Goal: Transaction & Acquisition: Purchase product/service

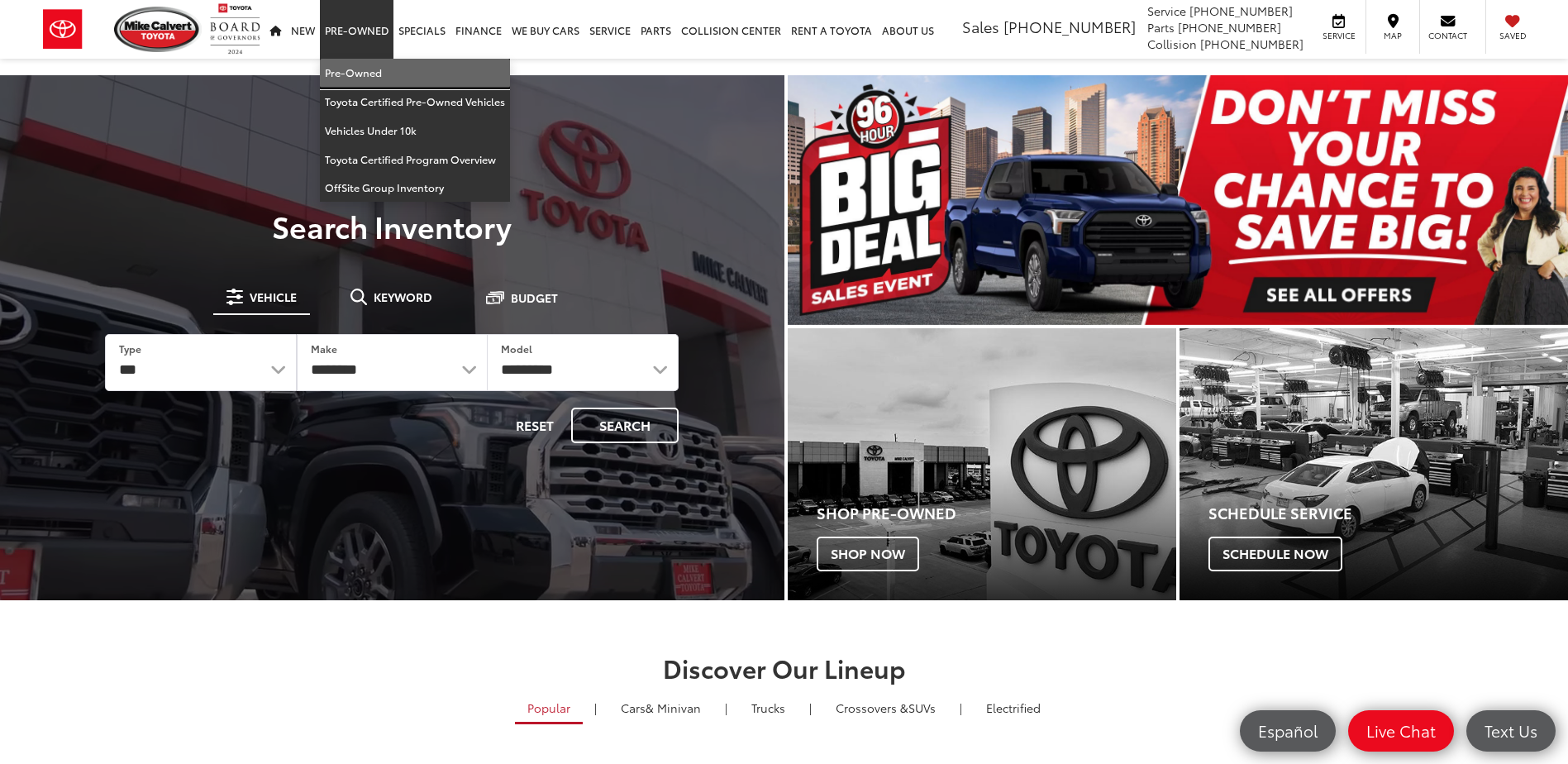
click at [342, 70] on link "Pre-Owned" at bounding box center [415, 73] width 190 height 29
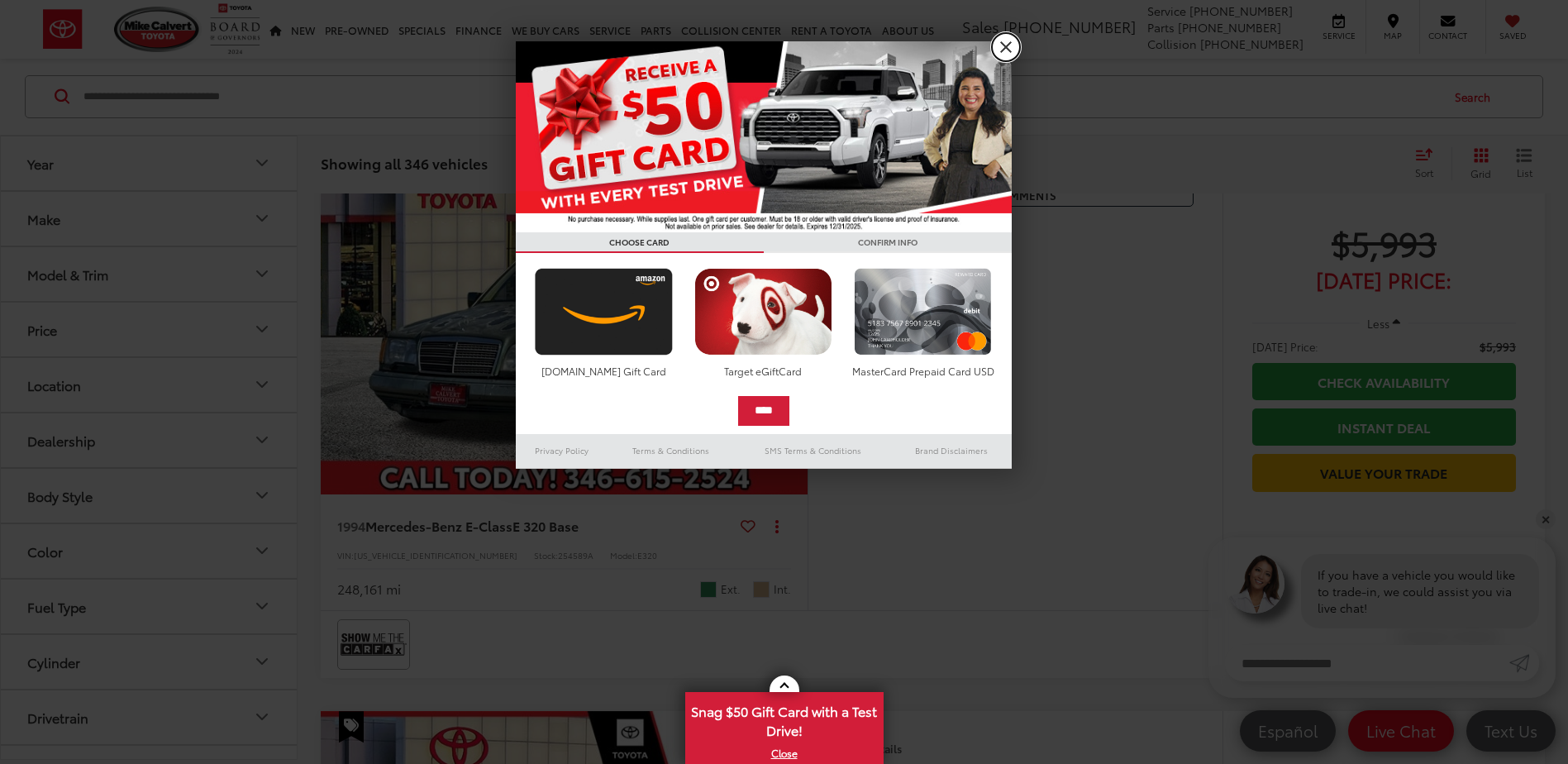
click at [1006, 45] on link "X" at bounding box center [1006, 47] width 28 height 28
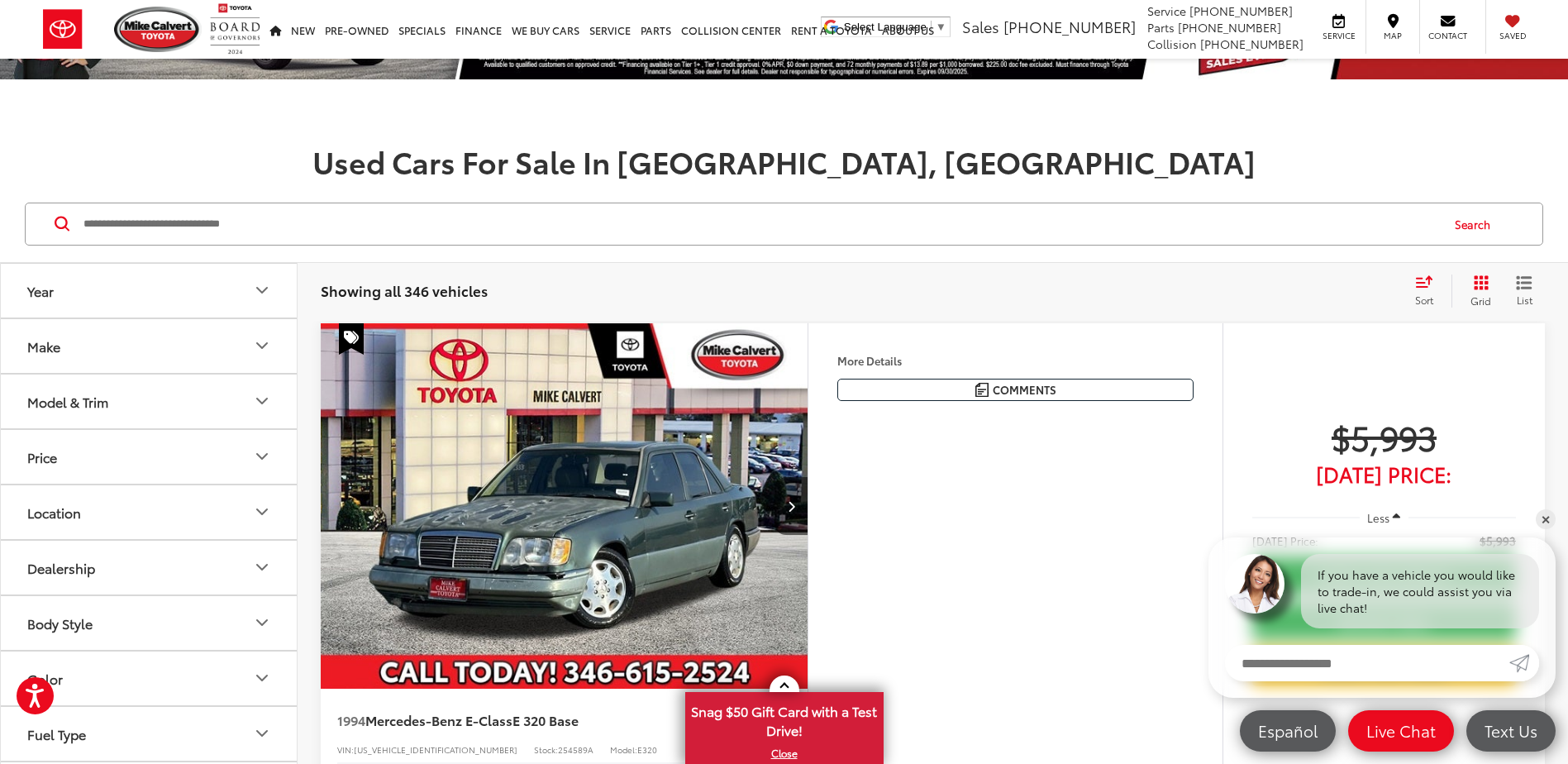
scroll to position [165, 0]
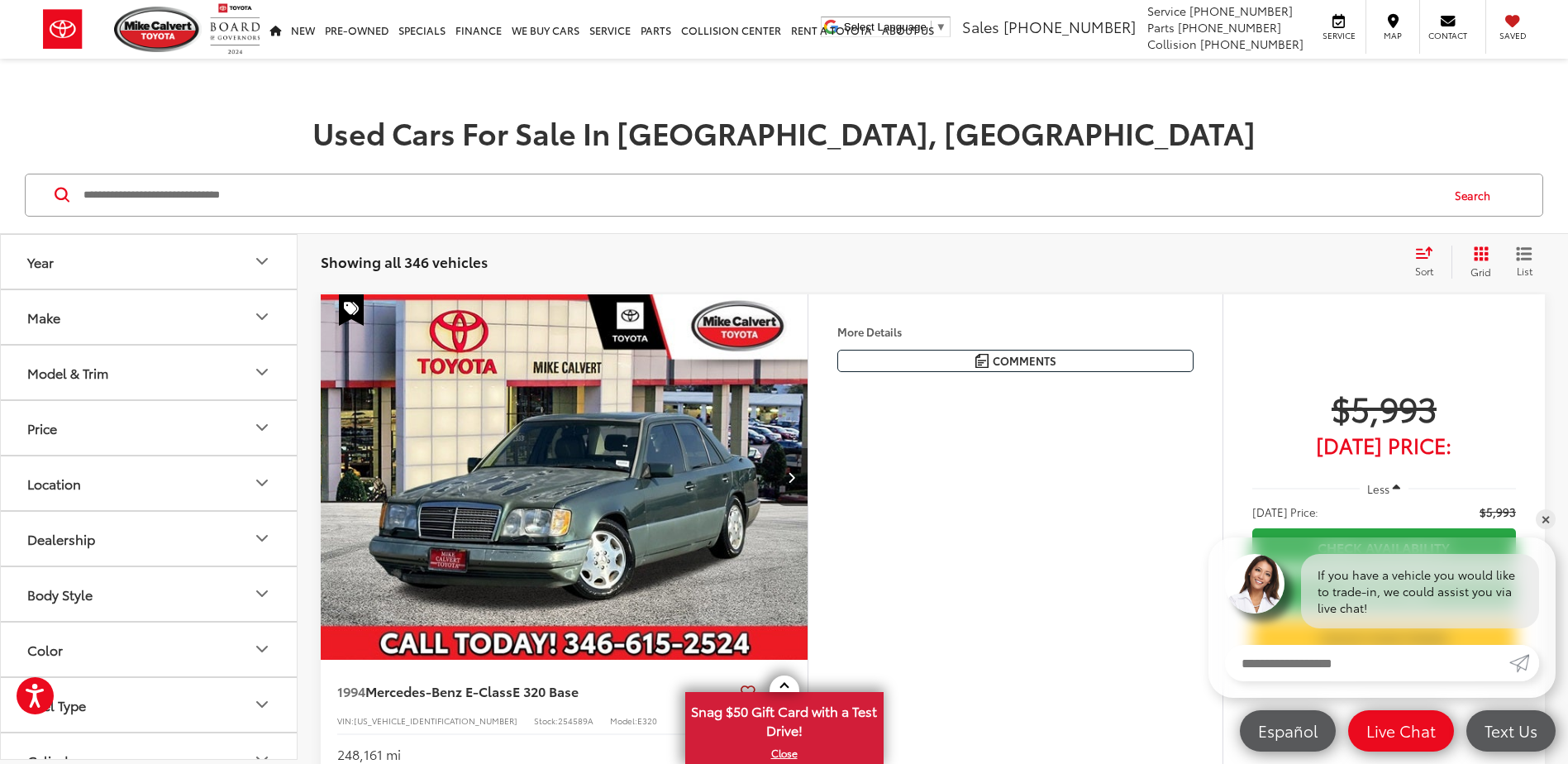
click at [108, 322] on button "Make" at bounding box center [149, 316] width 297 height 53
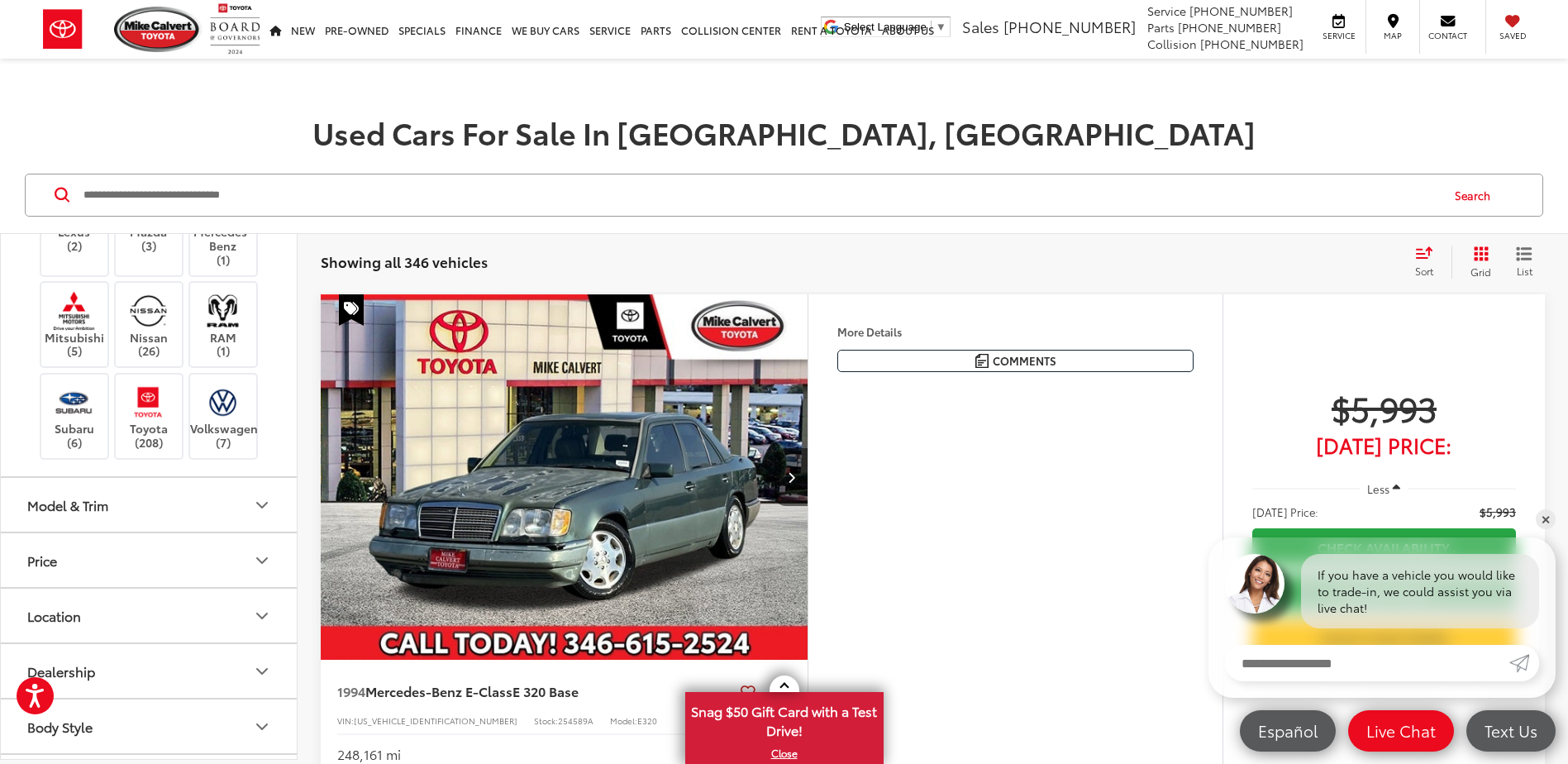
scroll to position [413, 0]
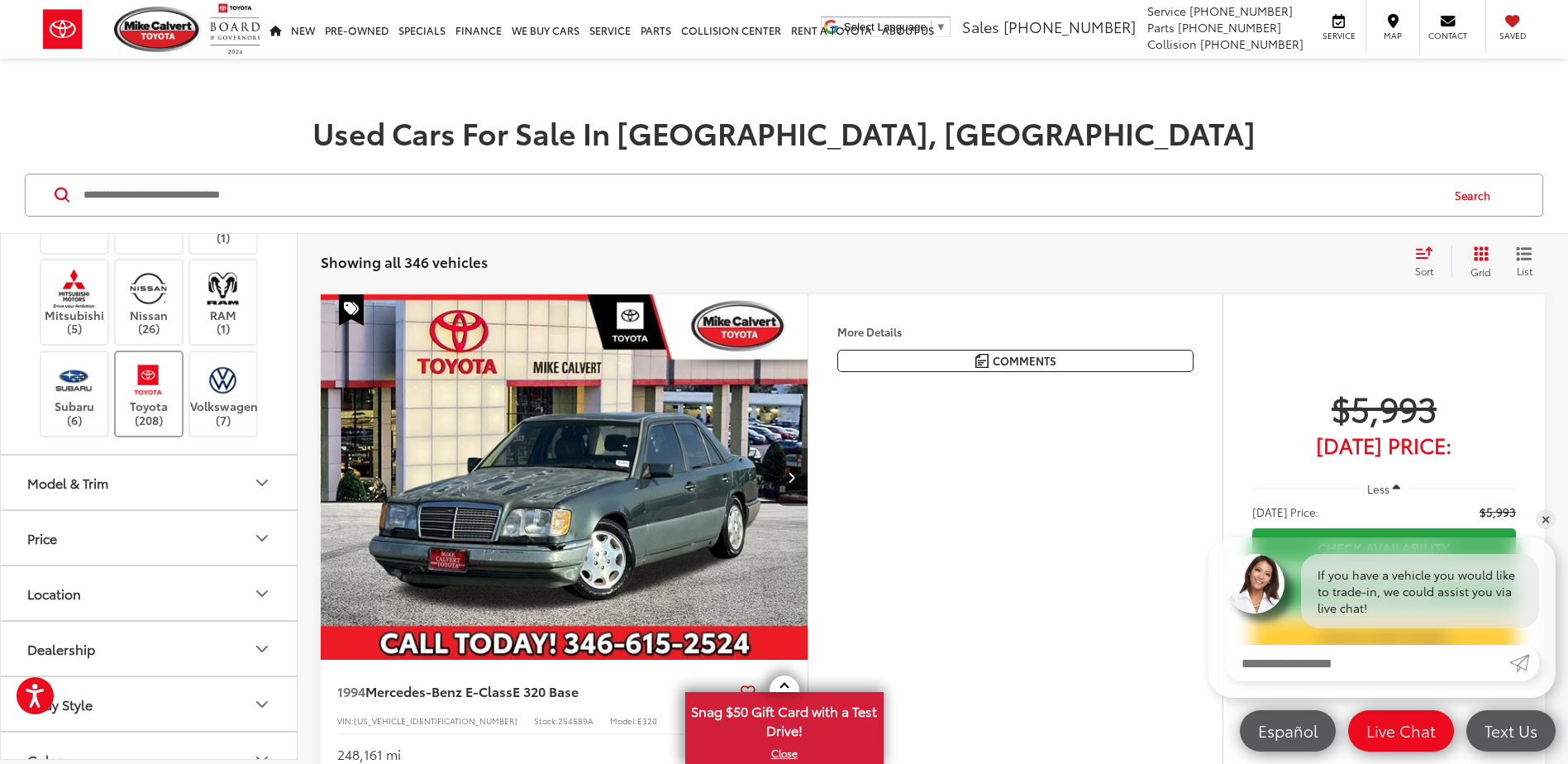
click at [149, 399] on img at bounding box center [148, 379] width 45 height 38
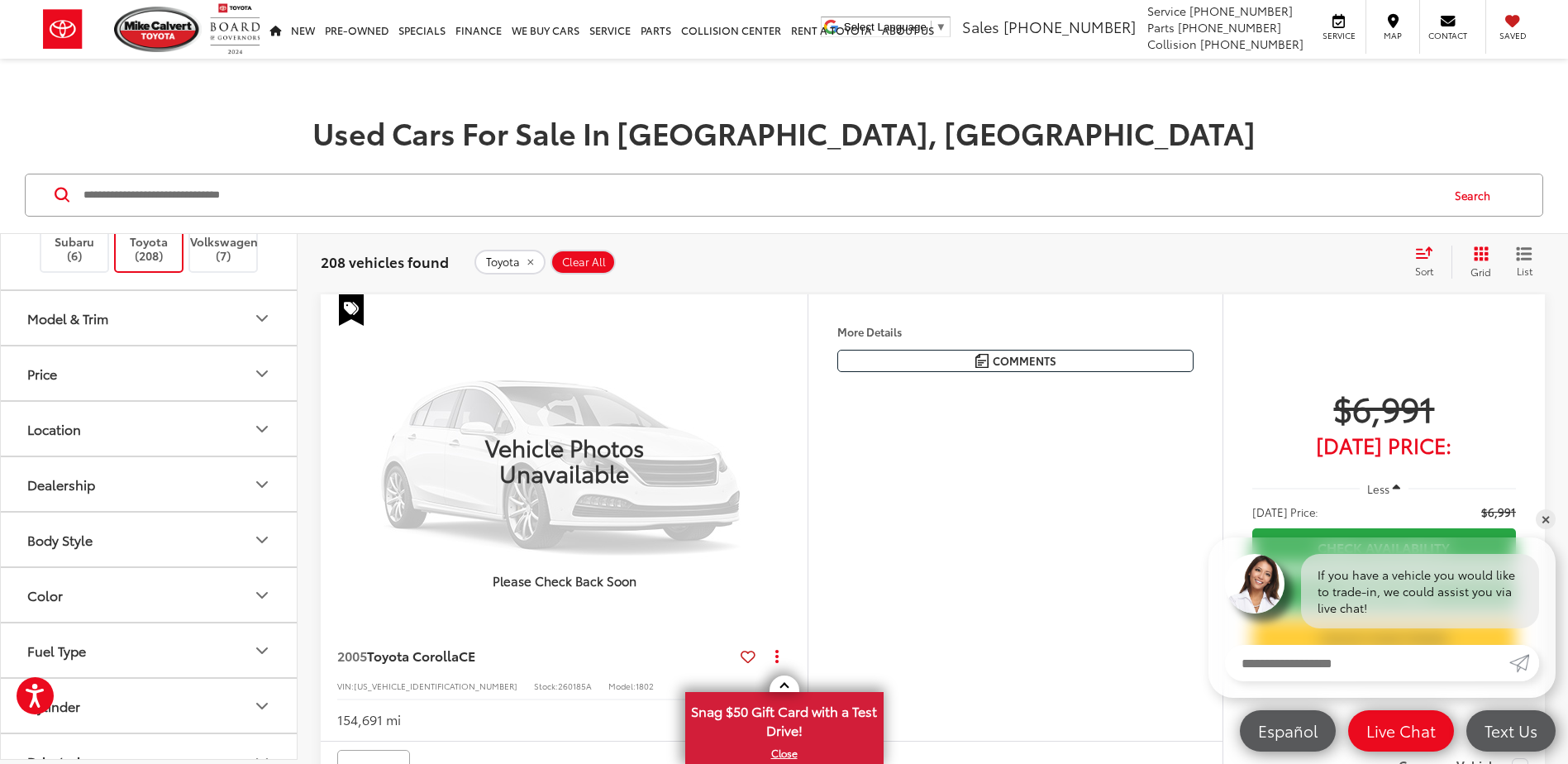
scroll to position [579, 0]
click at [223, 344] on button "Model & Trim" at bounding box center [149, 316] width 297 height 53
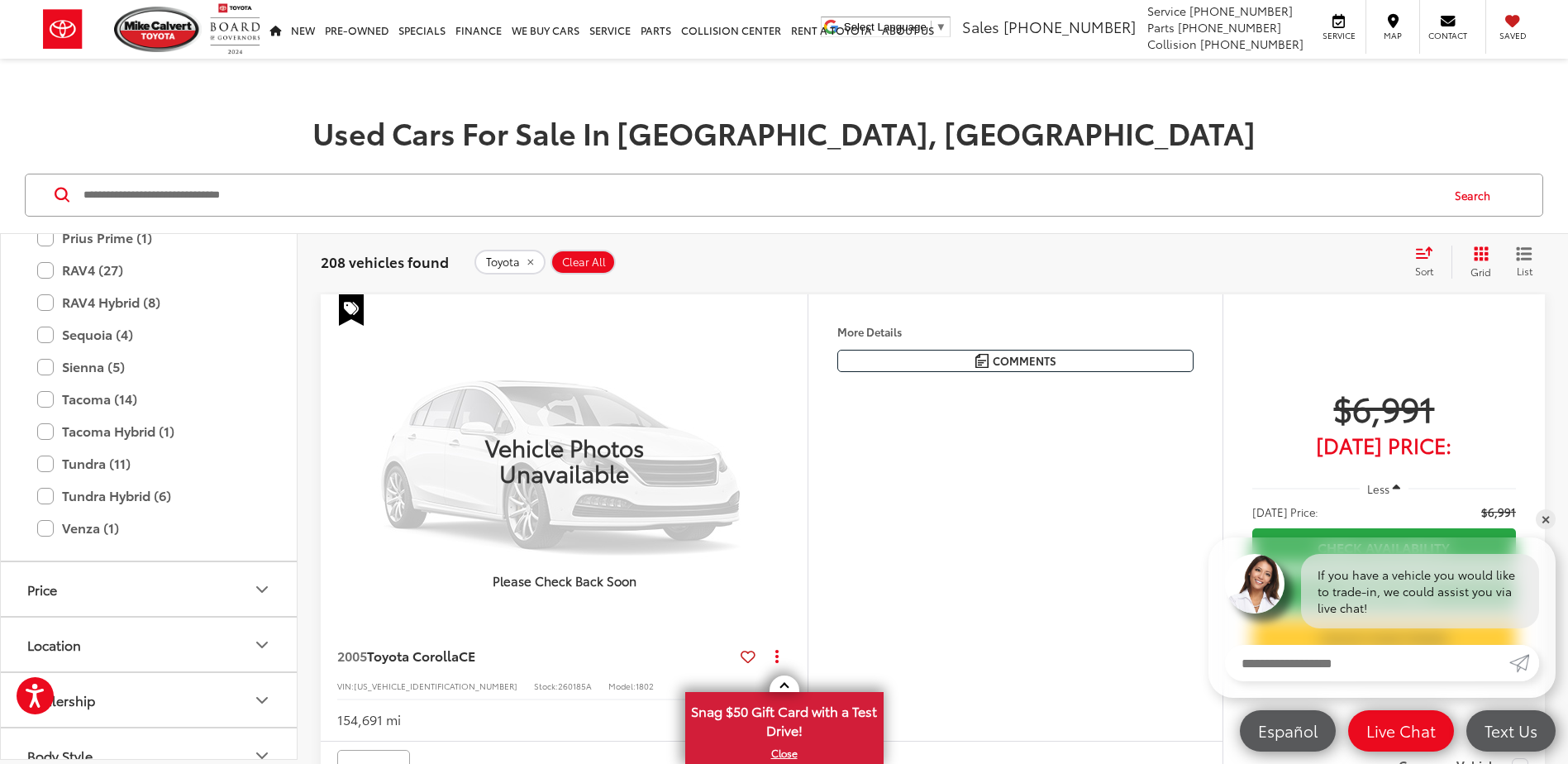
scroll to position [1406, 0]
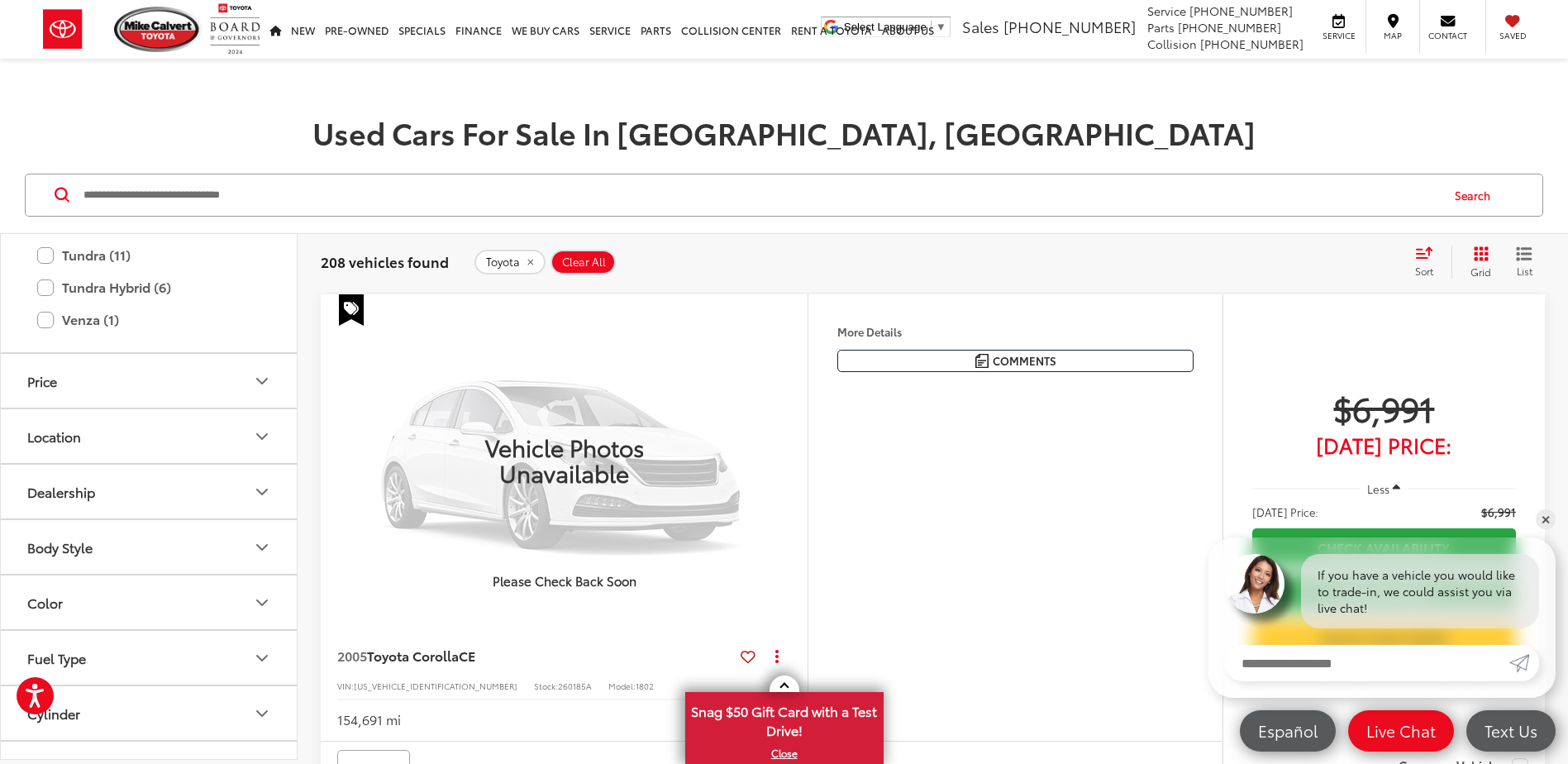
click at [88, 173] on label "Sienna (5)" at bounding box center [149, 158] width 223 height 29
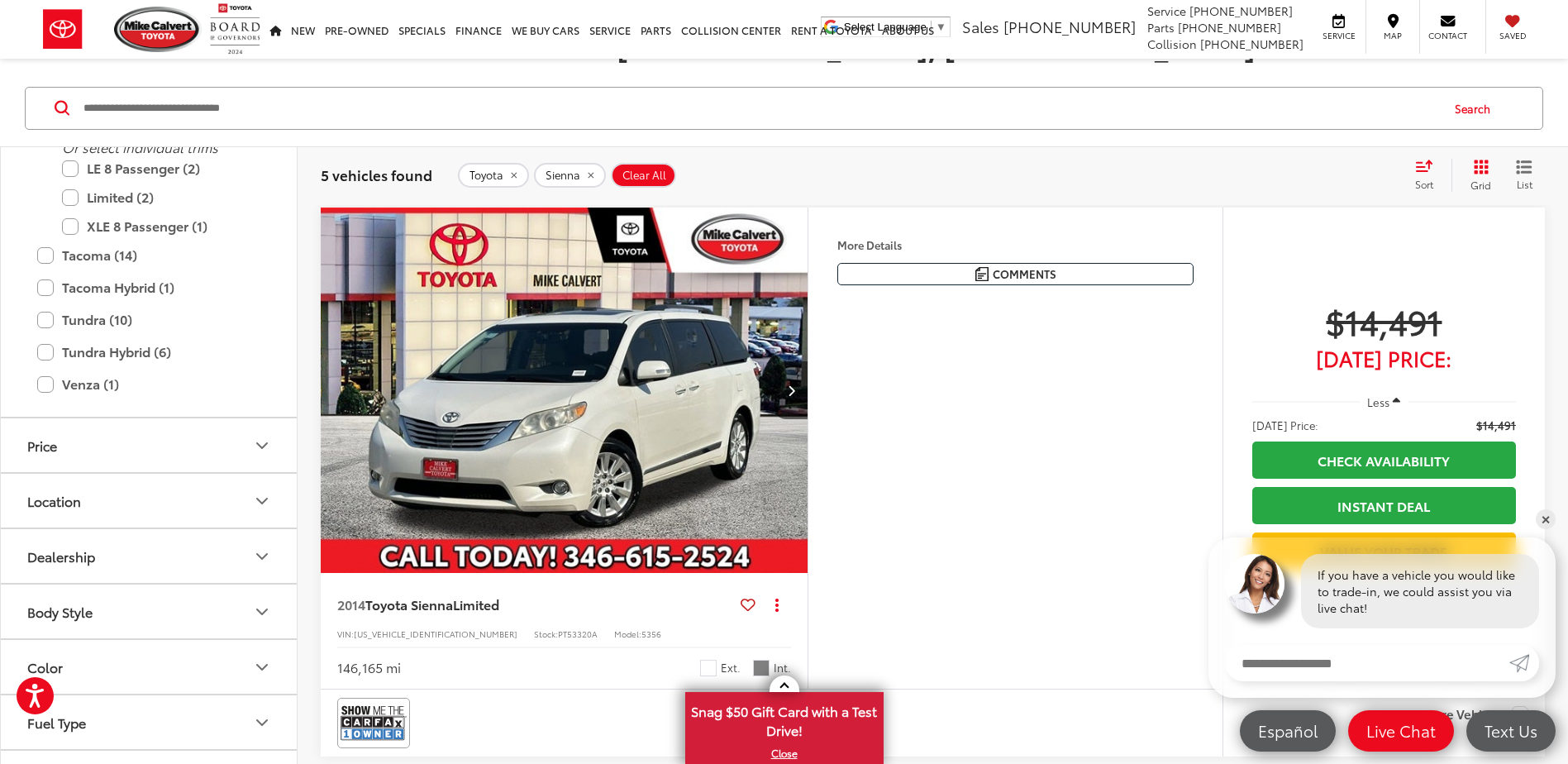
scroll to position [330, 0]
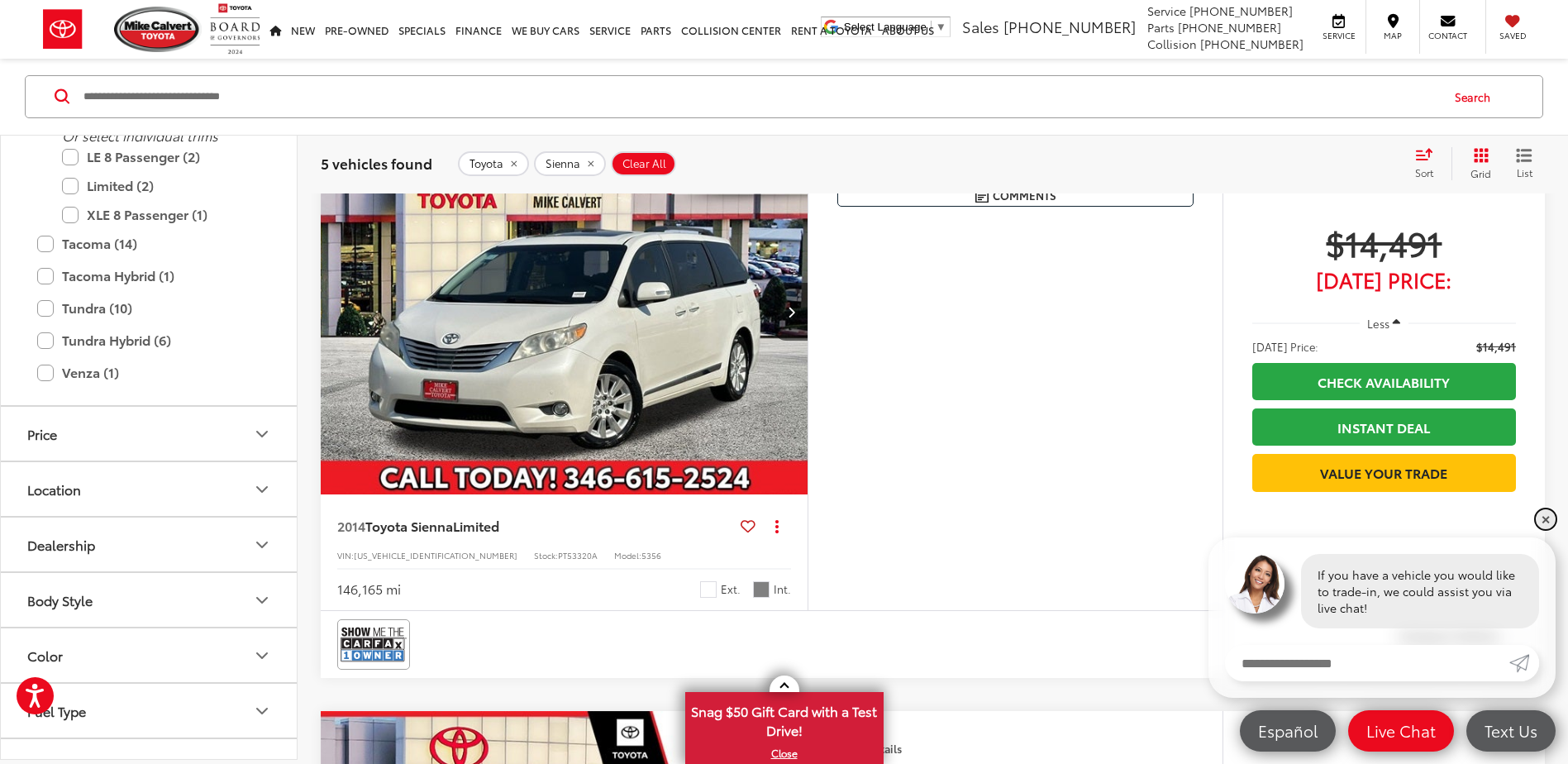
click at [1547, 525] on link "✕" at bounding box center [1545, 519] width 20 height 20
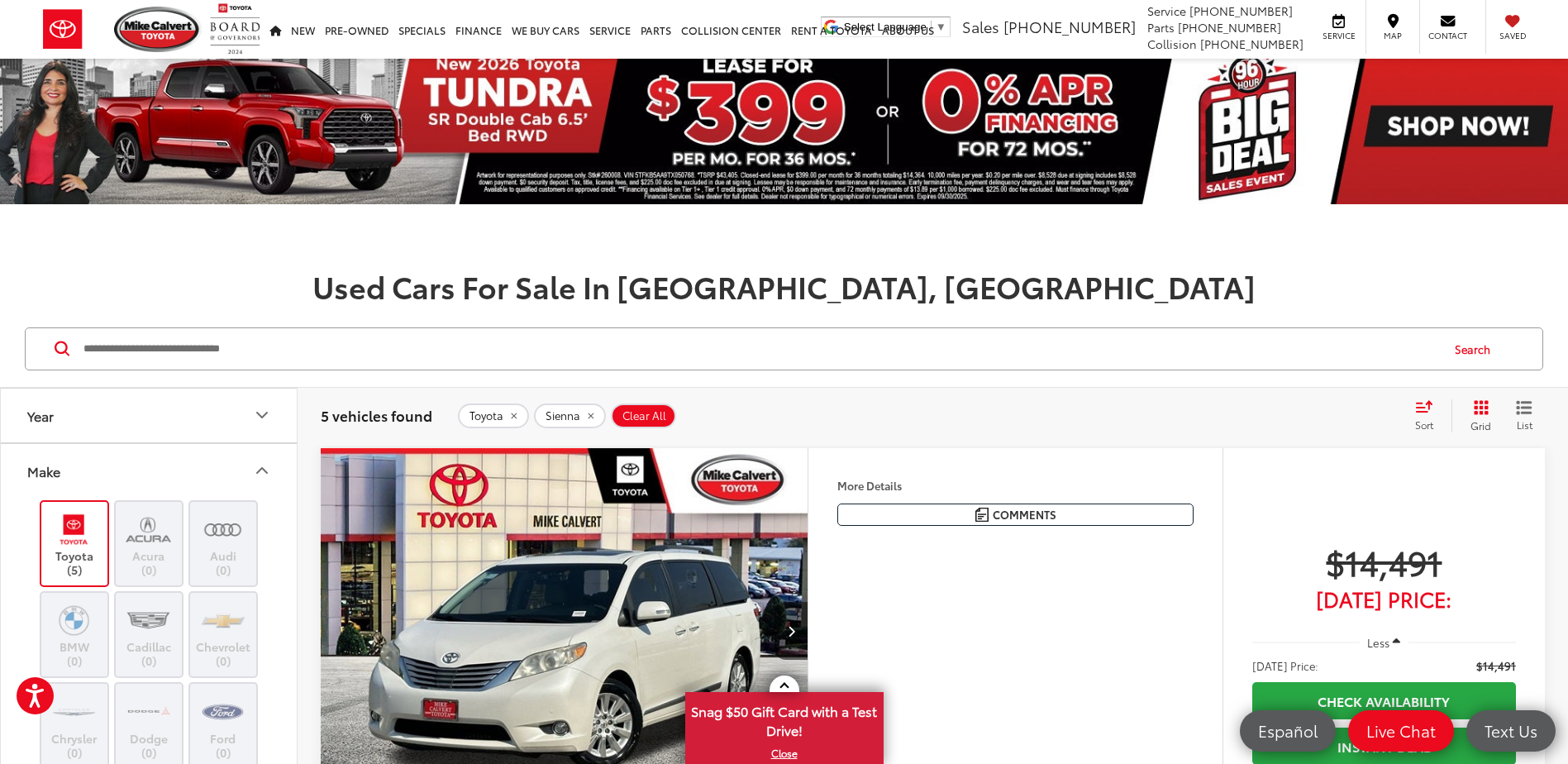
scroll to position [0, 0]
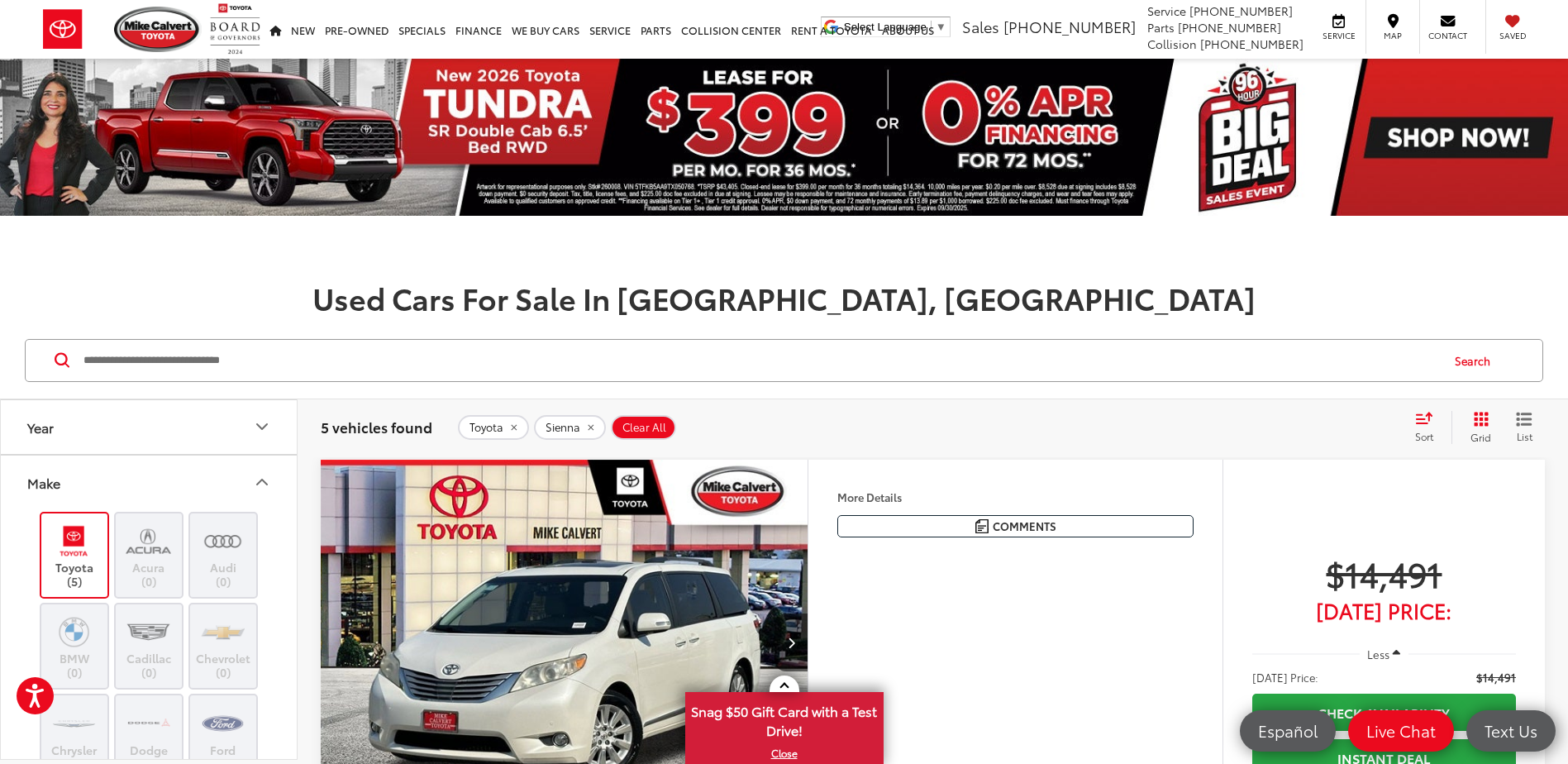
click at [196, 428] on button "Year" at bounding box center [149, 426] width 297 height 53
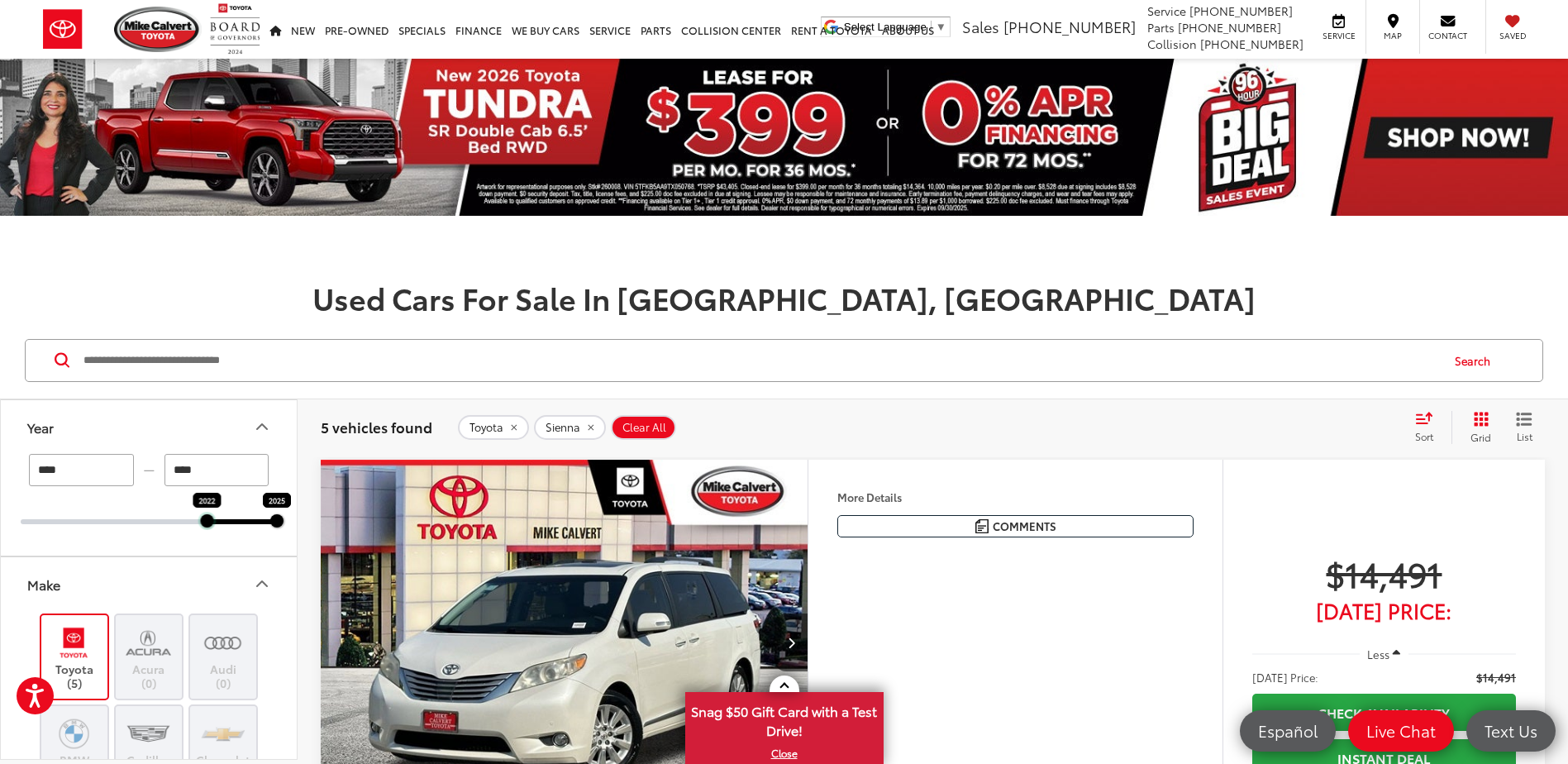
drag, startPoint x: 23, startPoint y: 520, endPoint x: 204, endPoint y: 528, distance: 181.2
click at [204, 528] on div "**** — **** 2022 2025" at bounding box center [148, 505] width 296 height 101
type input "****"
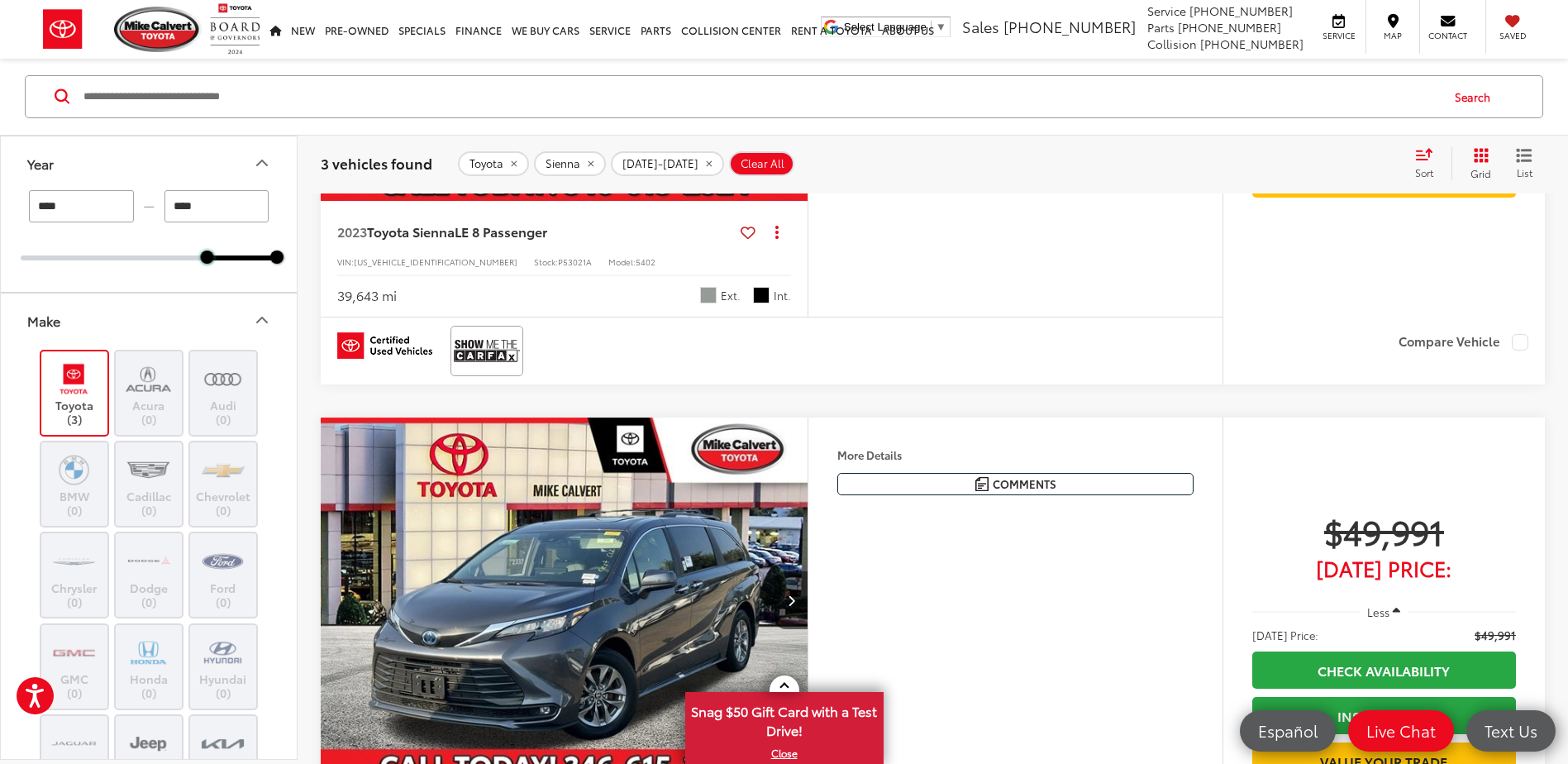
scroll to position [1157, 0]
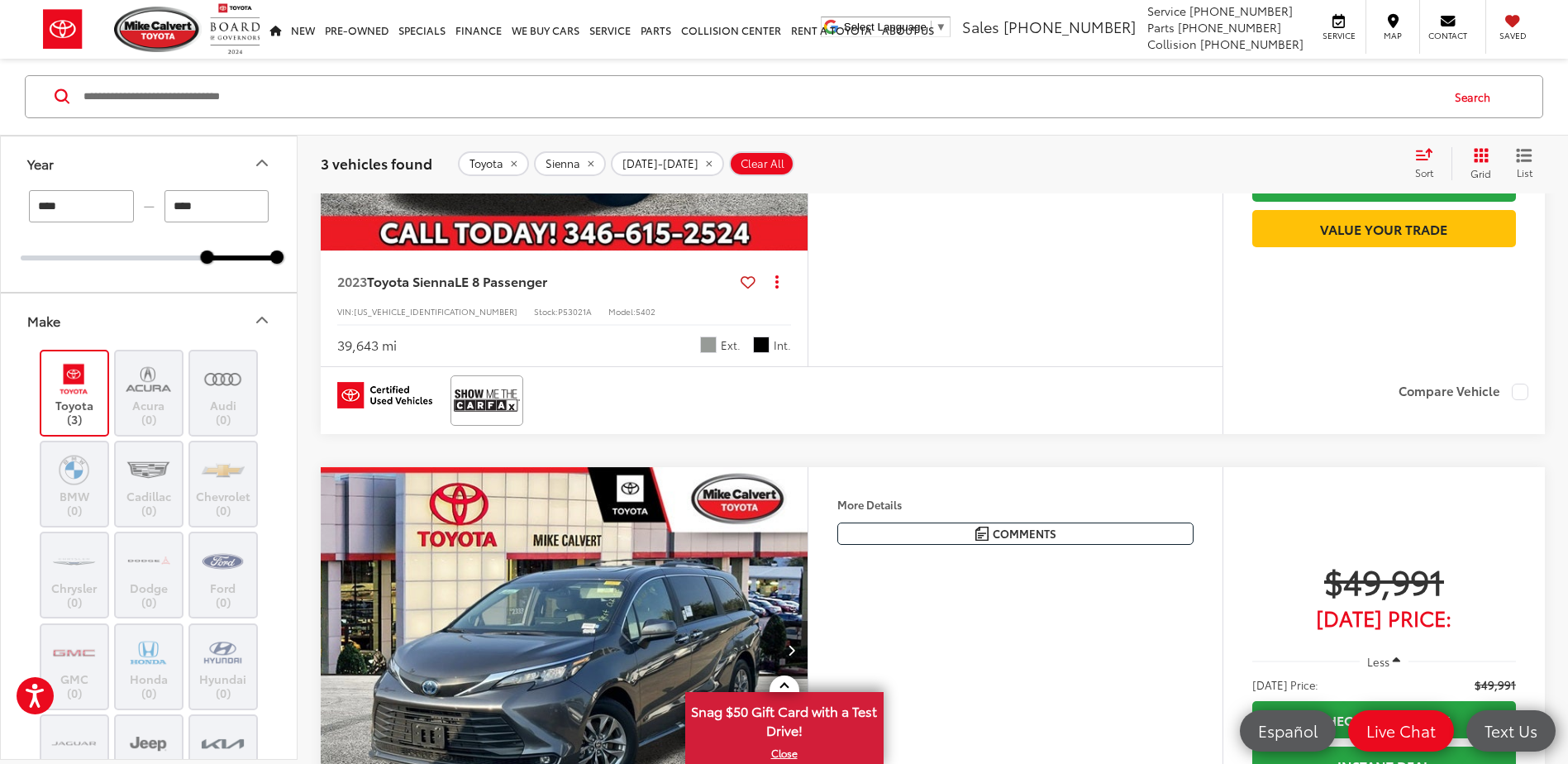
click at [606, 511] on img "2025 Toyota Sienna XLE 8 Passenger 0" at bounding box center [565, 650] width 490 height 367
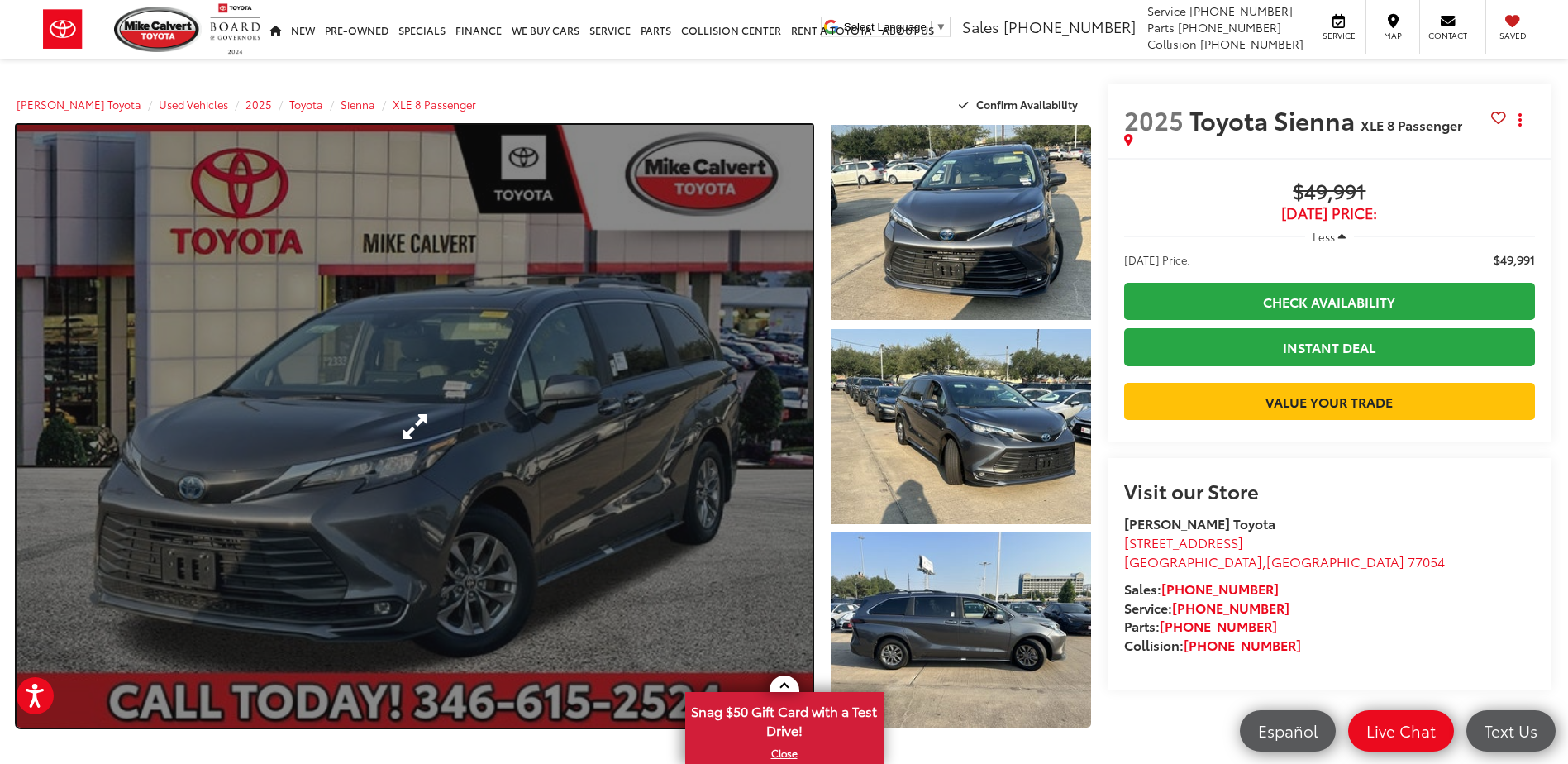
click at [638, 482] on link "Expand Photo 0" at bounding box center [415, 426] width 796 height 603
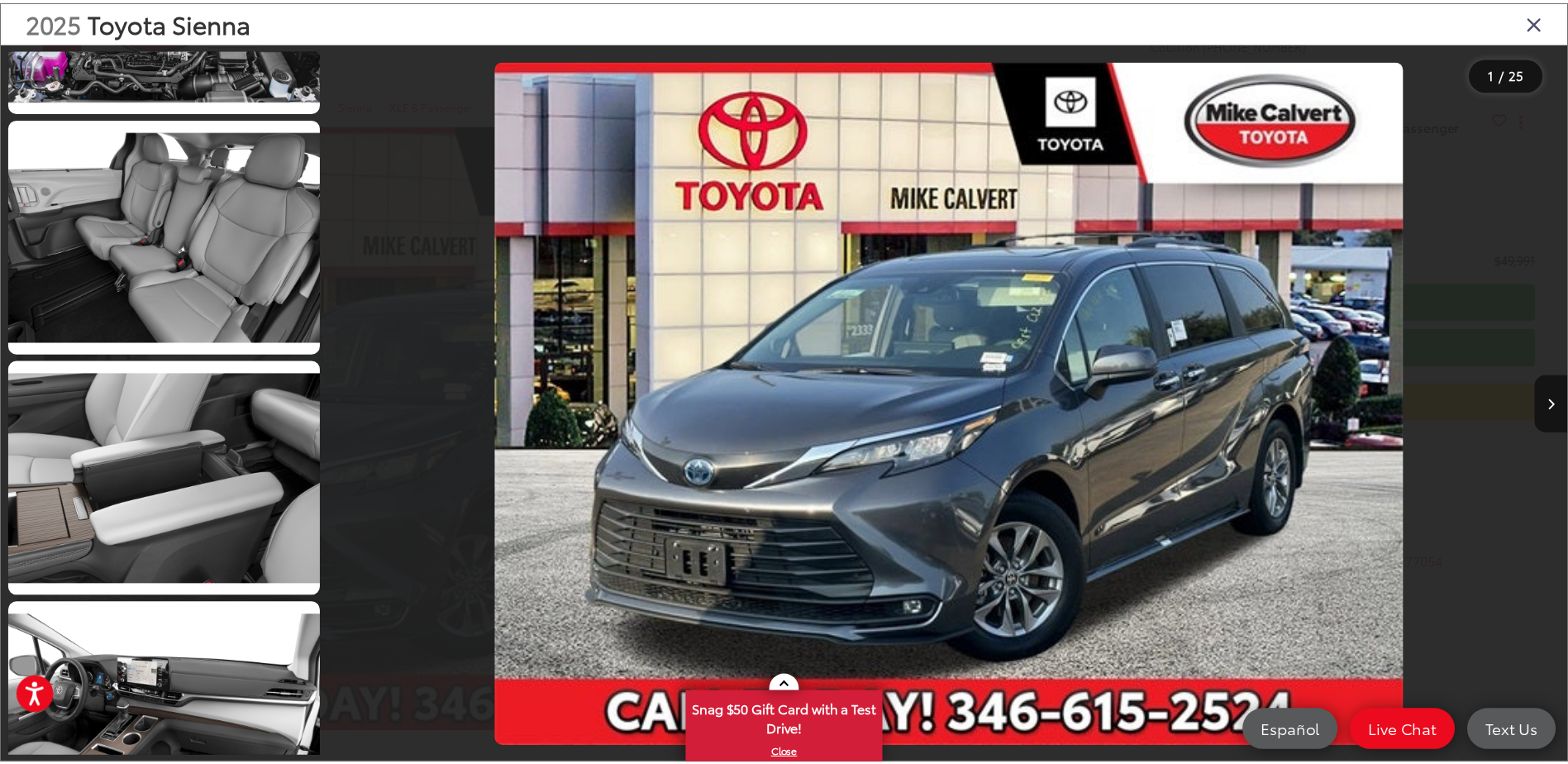
scroll to position [5351, 0]
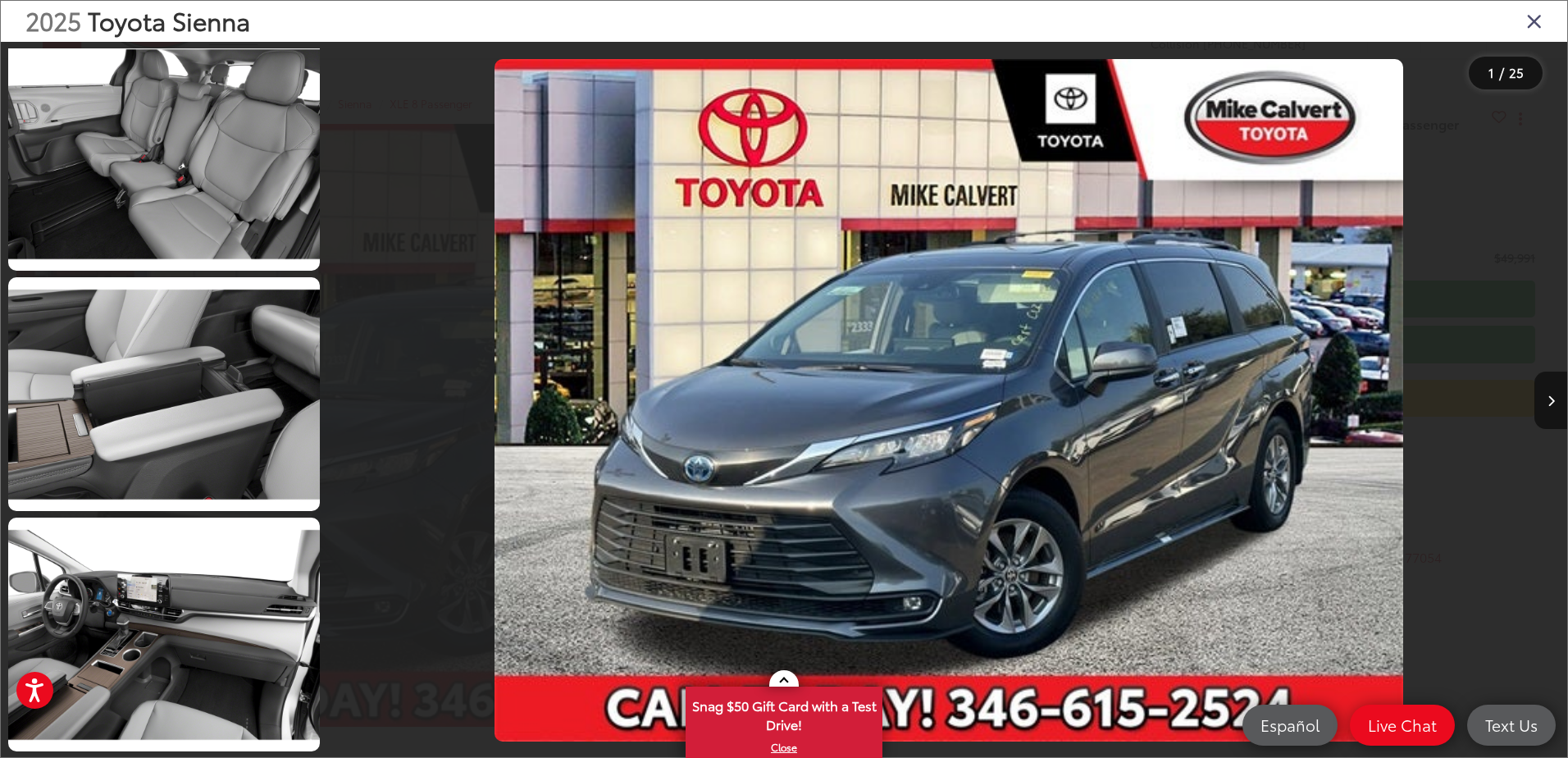
click at [1525, 22] on div "2025 Toyota Sienna" at bounding box center [784, 21] width 1567 height 41
click at [1539, 22] on icon "Close gallery" at bounding box center [1534, 20] width 17 height 21
